Goal: Answer question/provide support

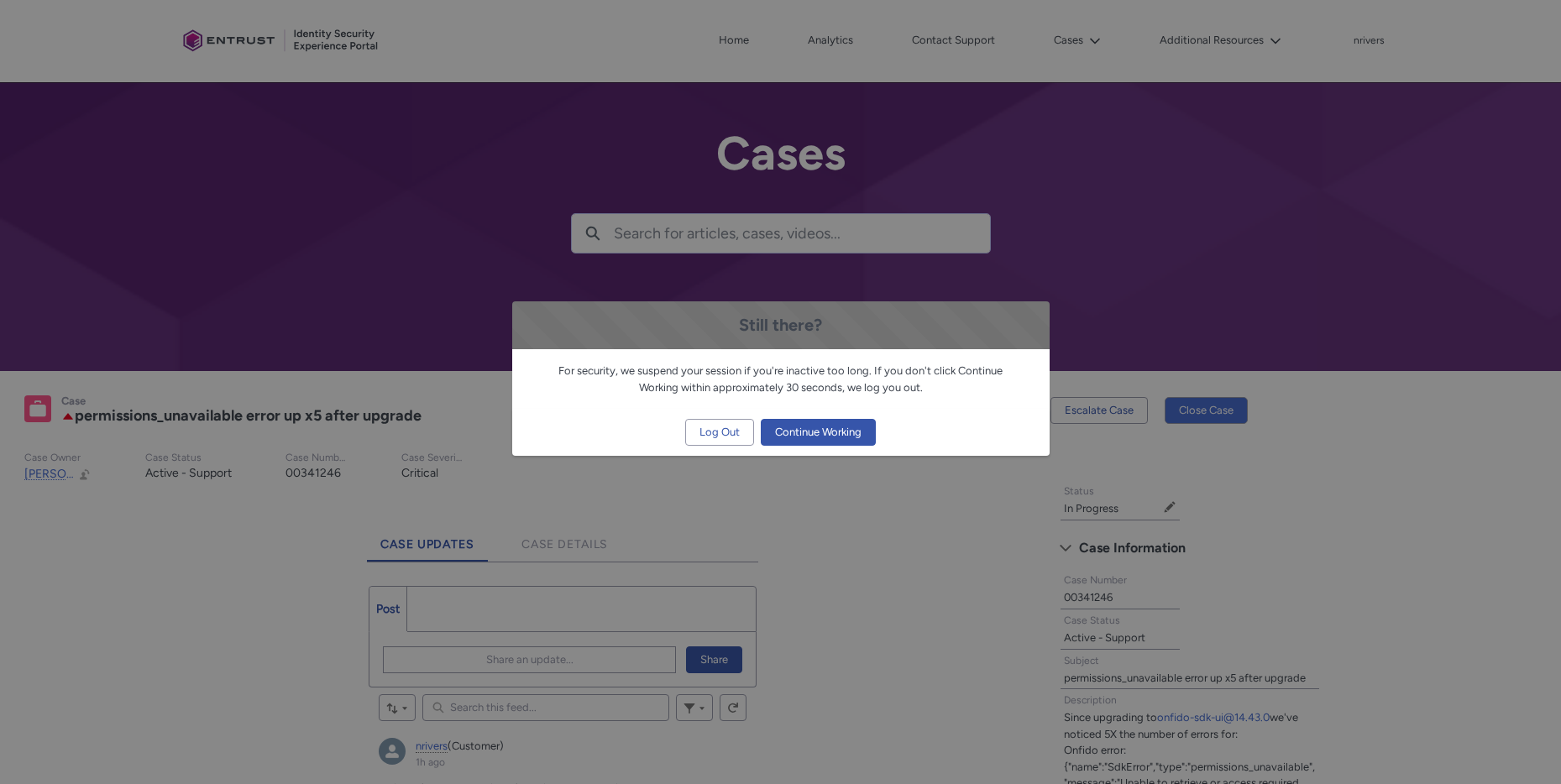
click at [824, 430] on span "Continue Working" at bounding box center [818, 432] width 86 height 26
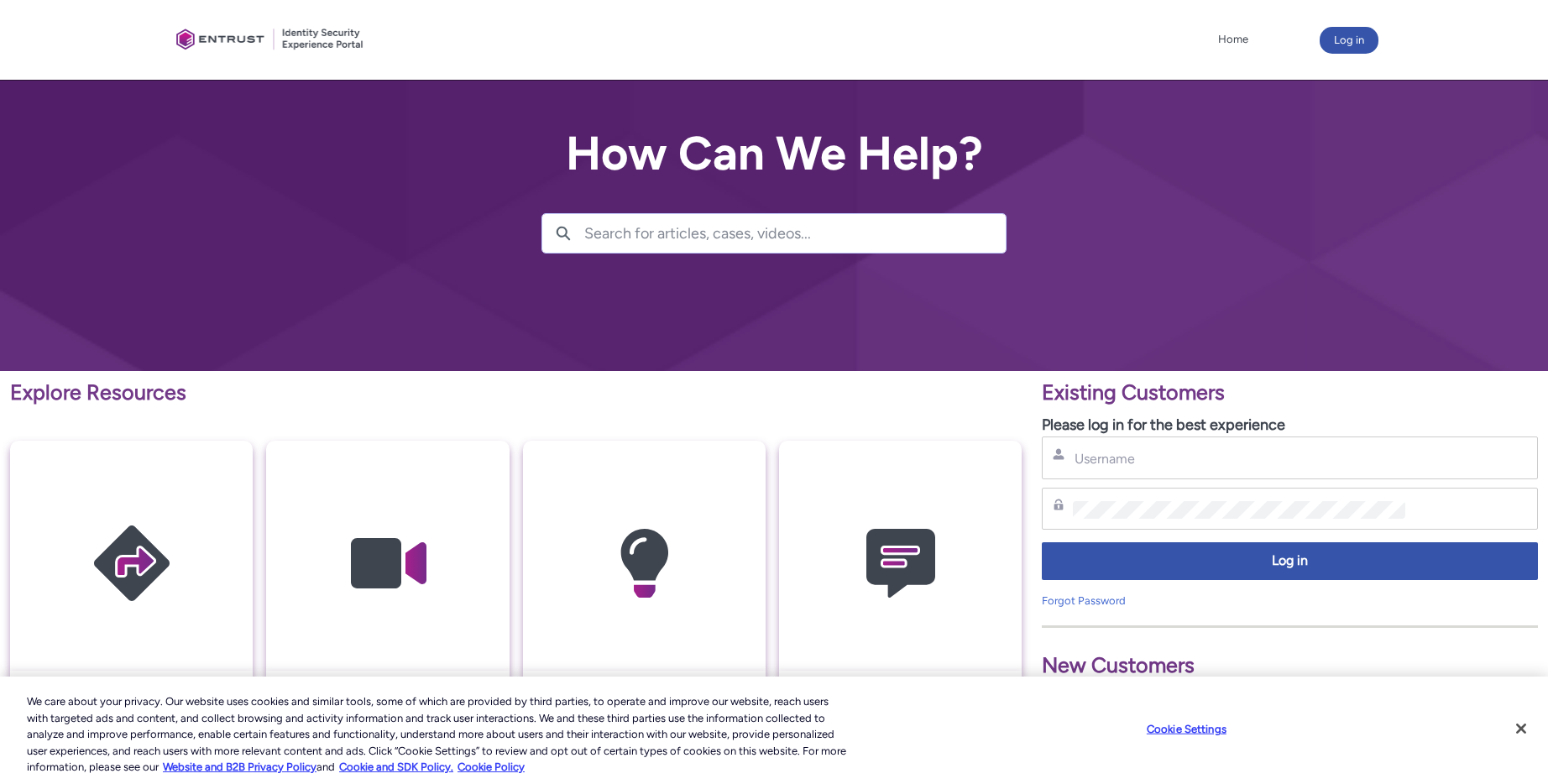
click at [1144, 449] on div "Username" at bounding box center [1290, 458] width 474 height 21
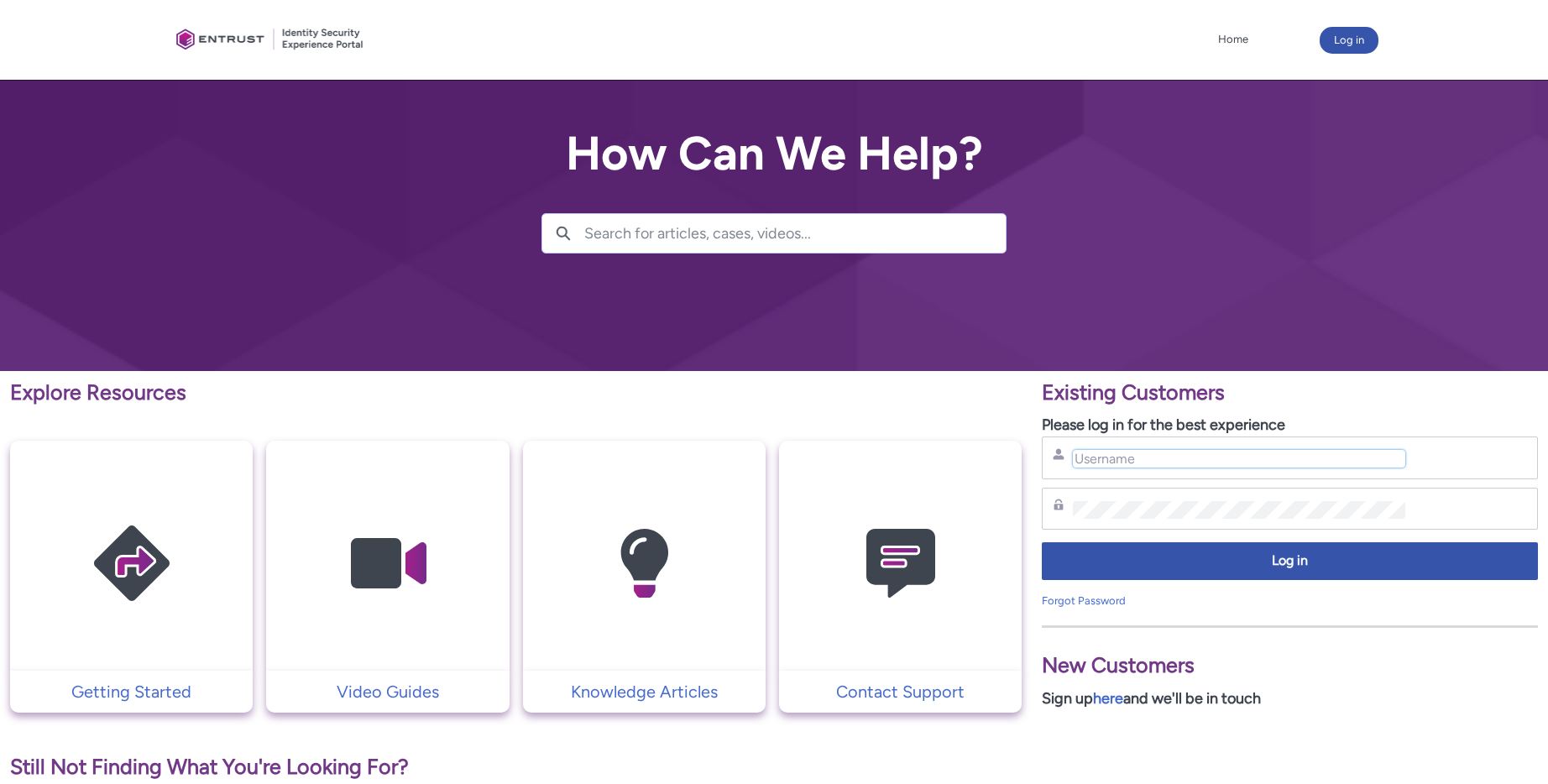
click at [1123, 462] on input "Username" at bounding box center [1239, 458] width 332 height 18
type input "nrivers@zipcar.com"
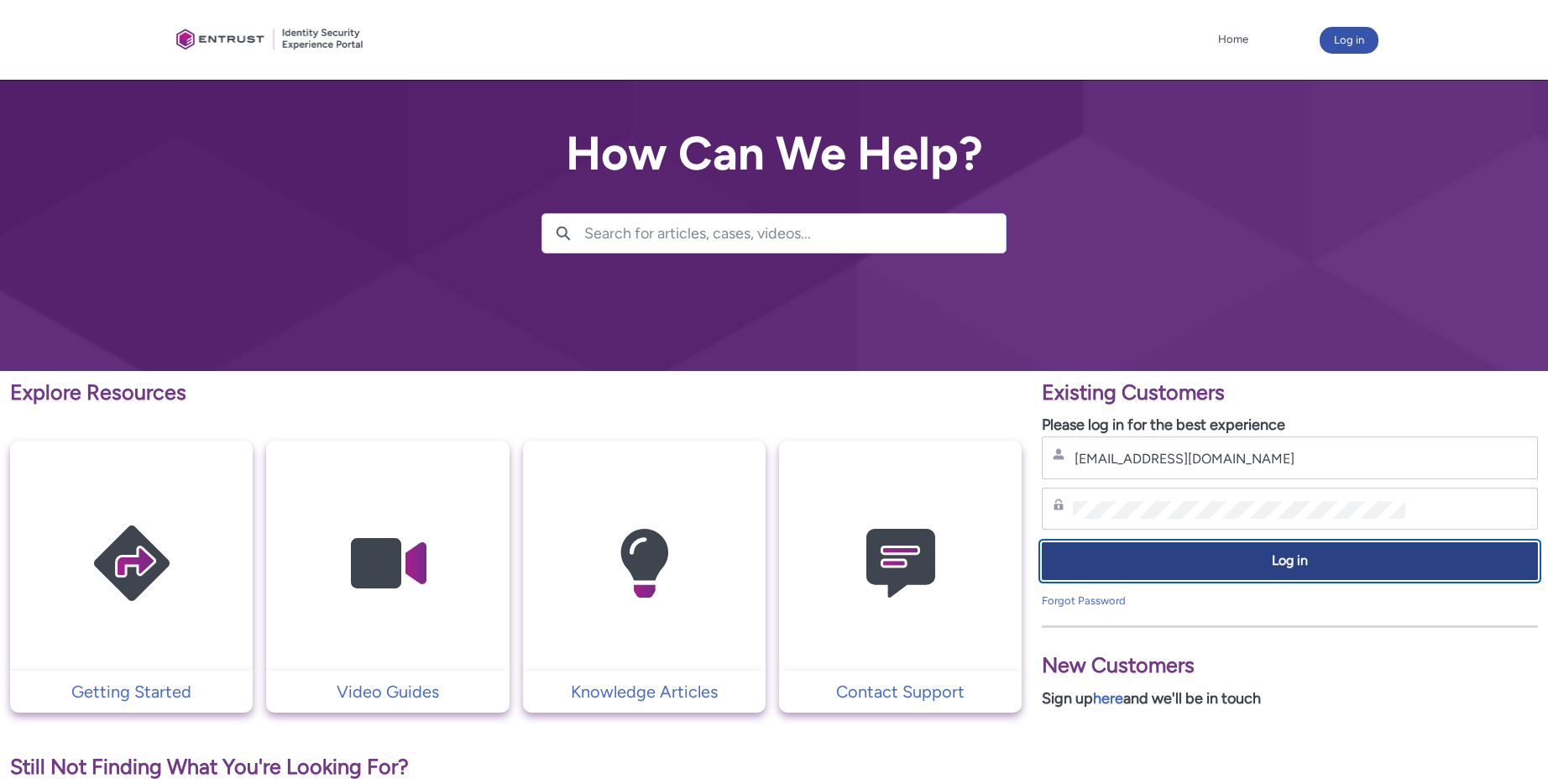
click at [1240, 554] on span "Log in" at bounding box center [1290, 561] width 474 height 20
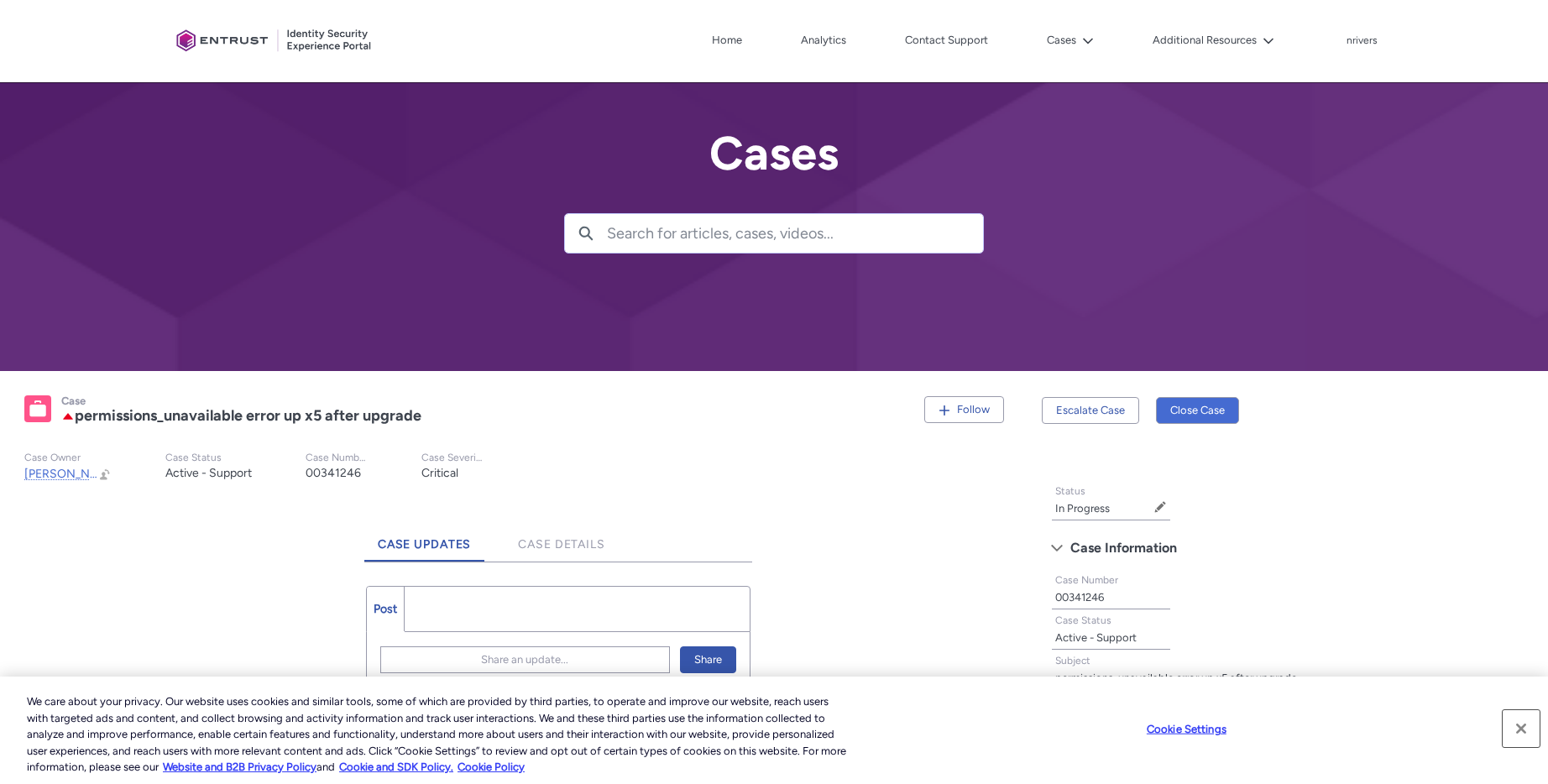
click at [1521, 730] on button "Close" at bounding box center [1521, 728] width 37 height 37
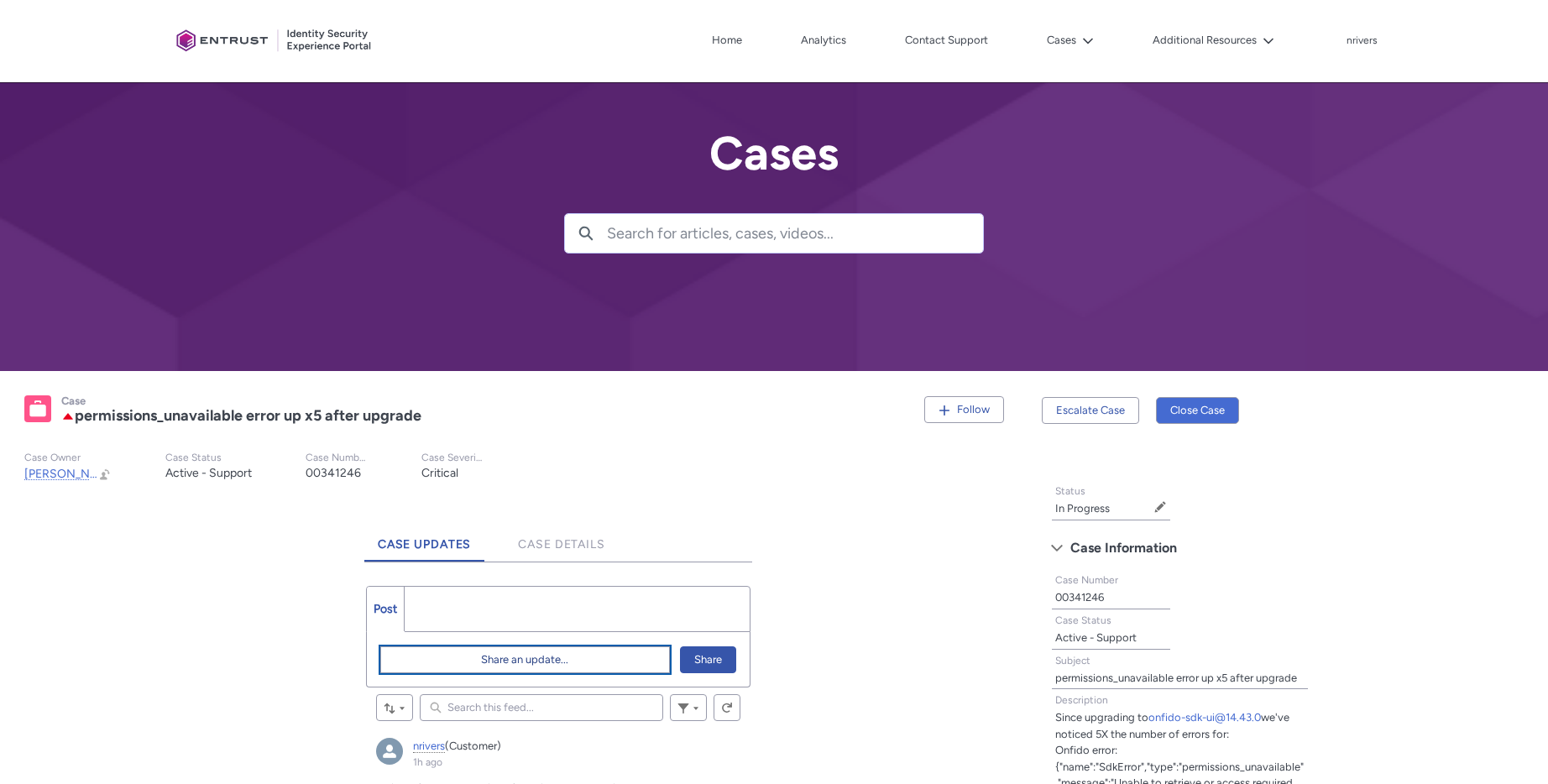
click at [567, 658] on span "Share an update..." at bounding box center [524, 660] width 87 height 26
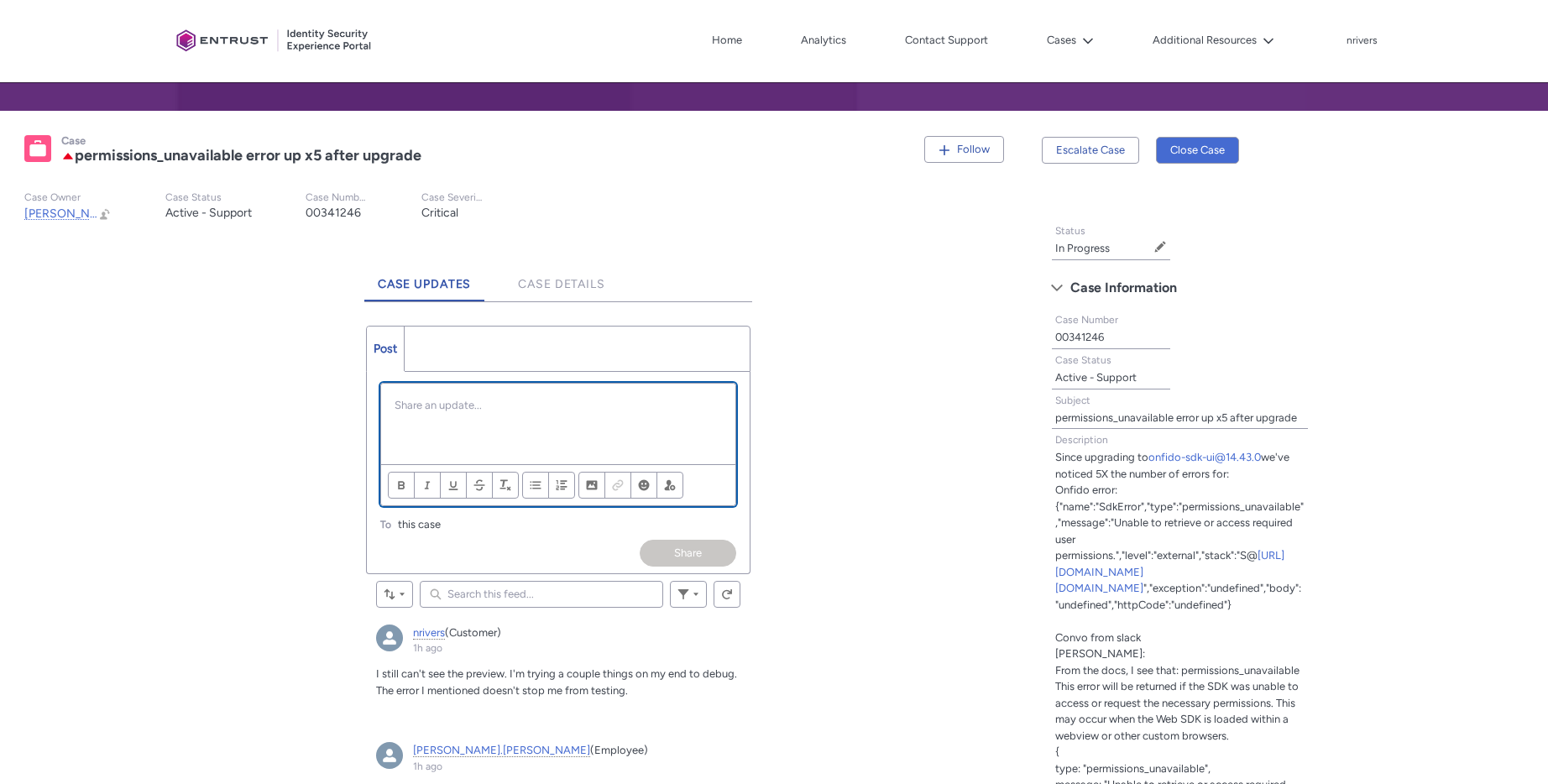
scroll to position [378, 0]
